Goal: Transaction & Acquisition: Obtain resource

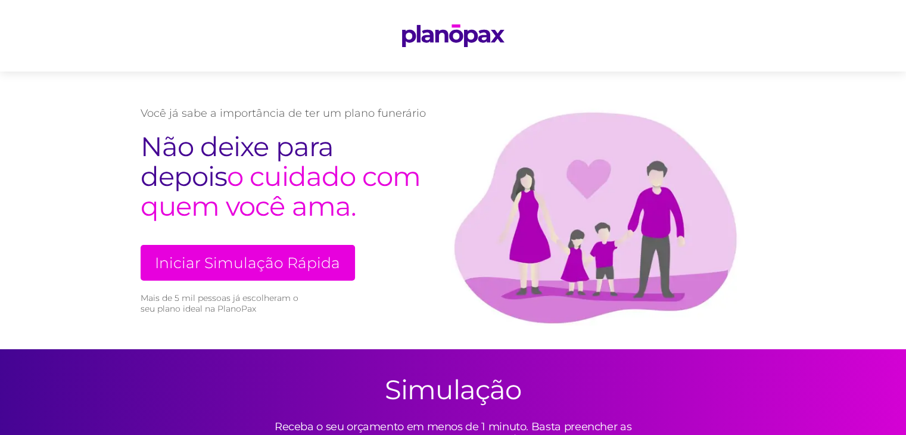
click at [318, 261] on link "Iniciar Simulação Rápida" at bounding box center [248, 263] width 215 height 36
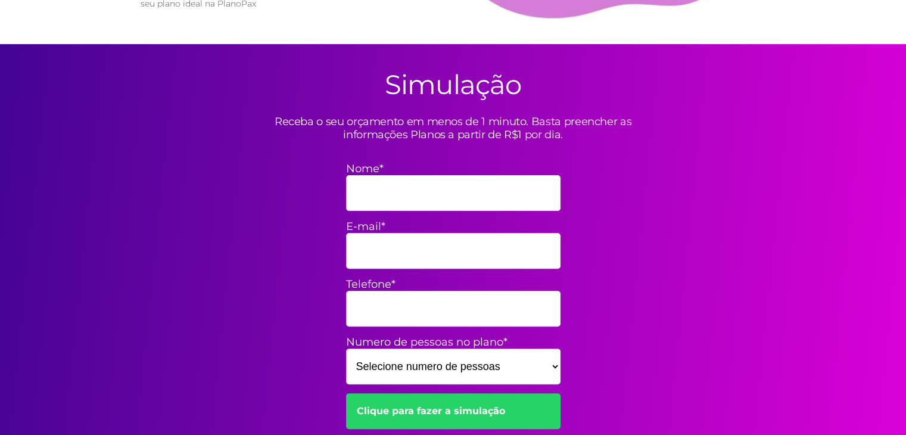
scroll to position [349, 0]
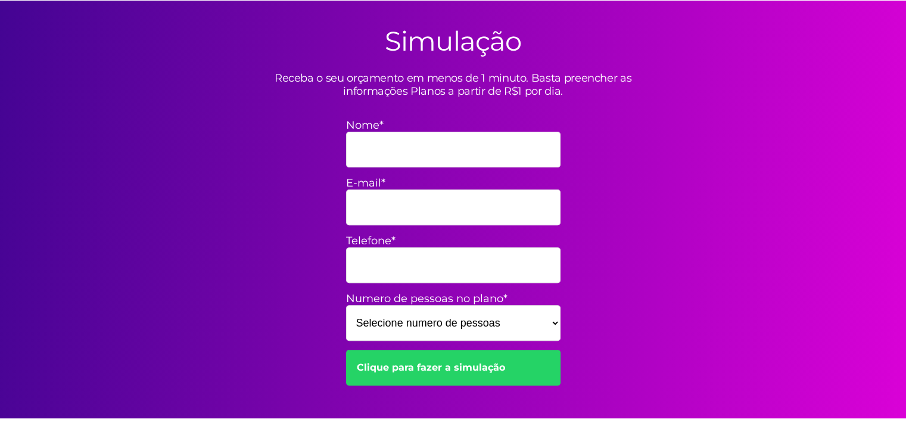
click at [469, 331] on select "Selecione numero de pessoas 1 2 3 4 5 6 7 8 9 10 11 12 13 14 15" at bounding box center [453, 323] width 215 height 36
select select "2"
click at [346, 305] on select "Selecione numero de pessoas 1 2 3 4 5 6 7 8 9 10 11 12 13 14 15" at bounding box center [453, 323] width 215 height 36
click at [447, 160] on input "Nome*" at bounding box center [453, 150] width 215 height 36
type input "[PERSON_NAME]"
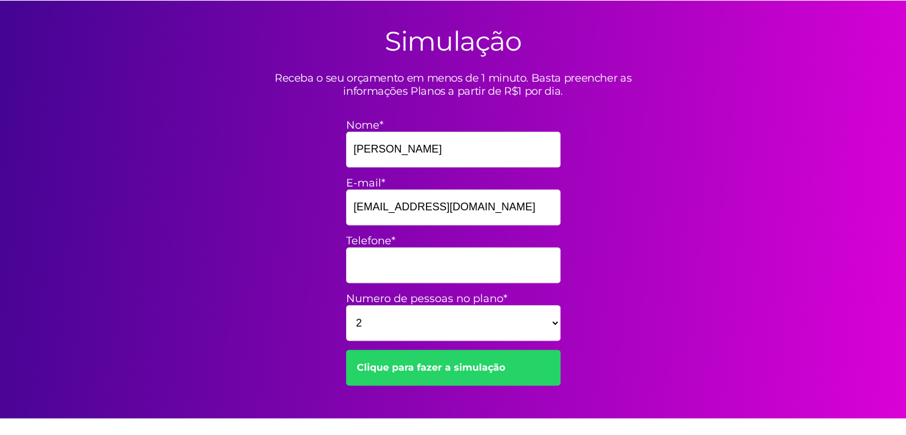
type input "[EMAIL_ADDRESS][DOMAIN_NAME]"
type input "86994711539"
click at [398, 359] on link "Clique para fazer a simulação" at bounding box center [453, 368] width 215 height 36
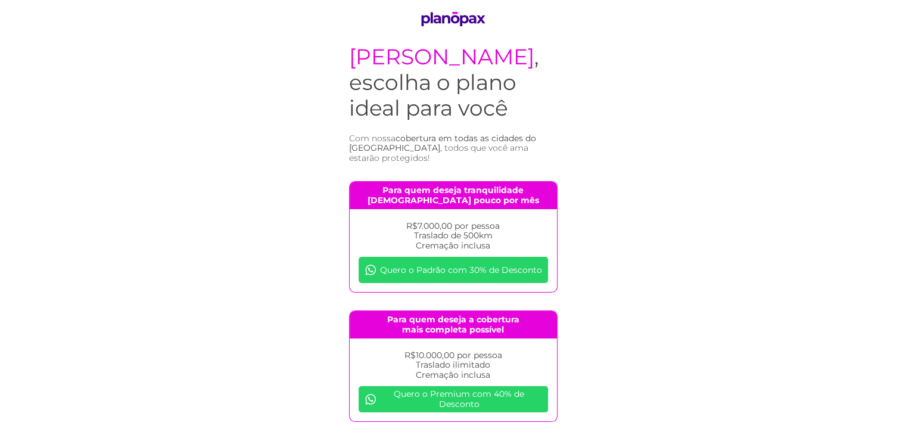
click at [653, 181] on body "Mariana , escolha o plano ideal para você Com nossa cobertura em todas as cidad…" at bounding box center [453, 320] width 906 height 641
click at [477, 264] on link "Quero o Padrão com 30% de Desconto" at bounding box center [454, 270] width 190 height 26
